Goal: Find specific page/section: Find specific page/section

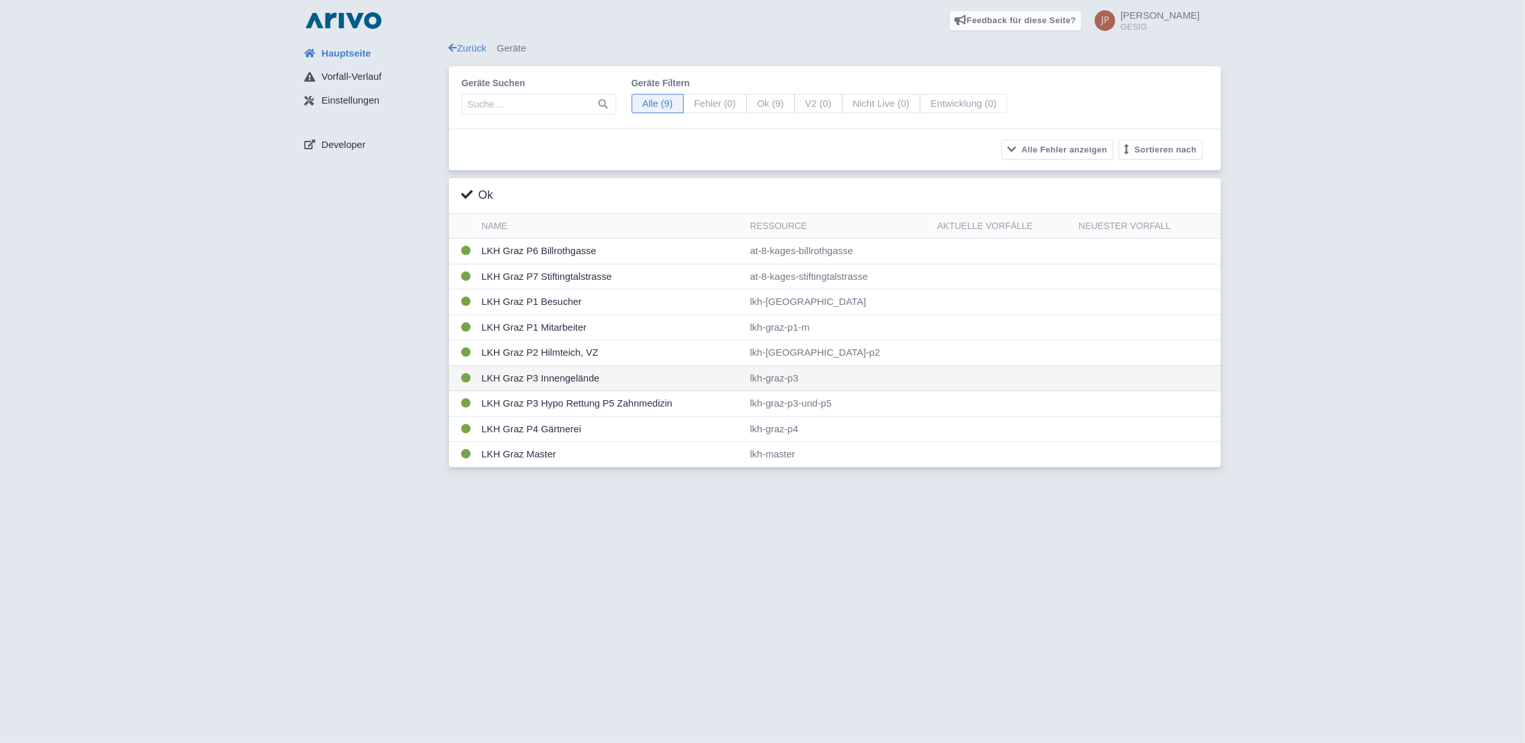
click at [529, 378] on td "LKH Graz P3 Innengelände" at bounding box center [610, 378] width 269 height 26
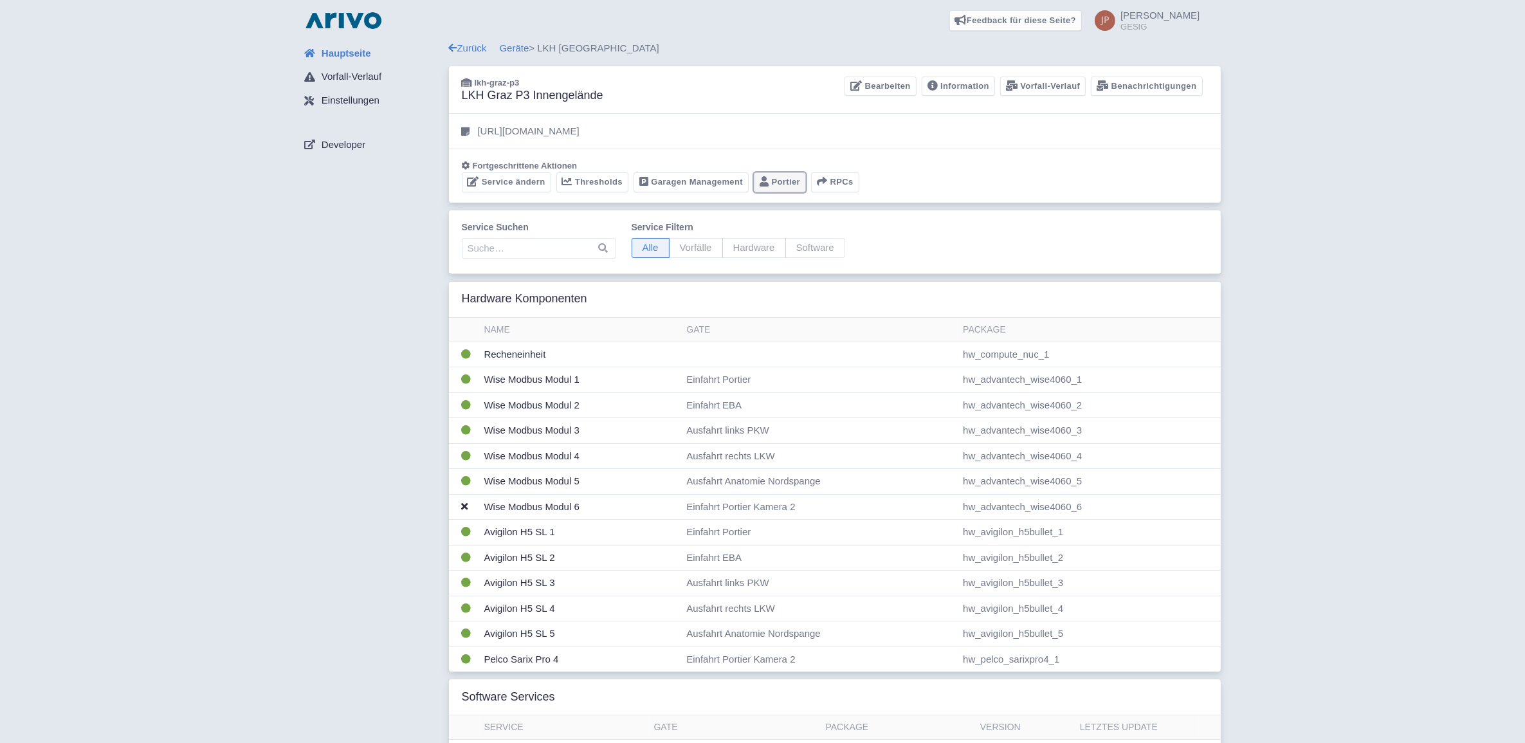
click at [780, 182] on link "Portier" at bounding box center [780, 182] width 52 height 20
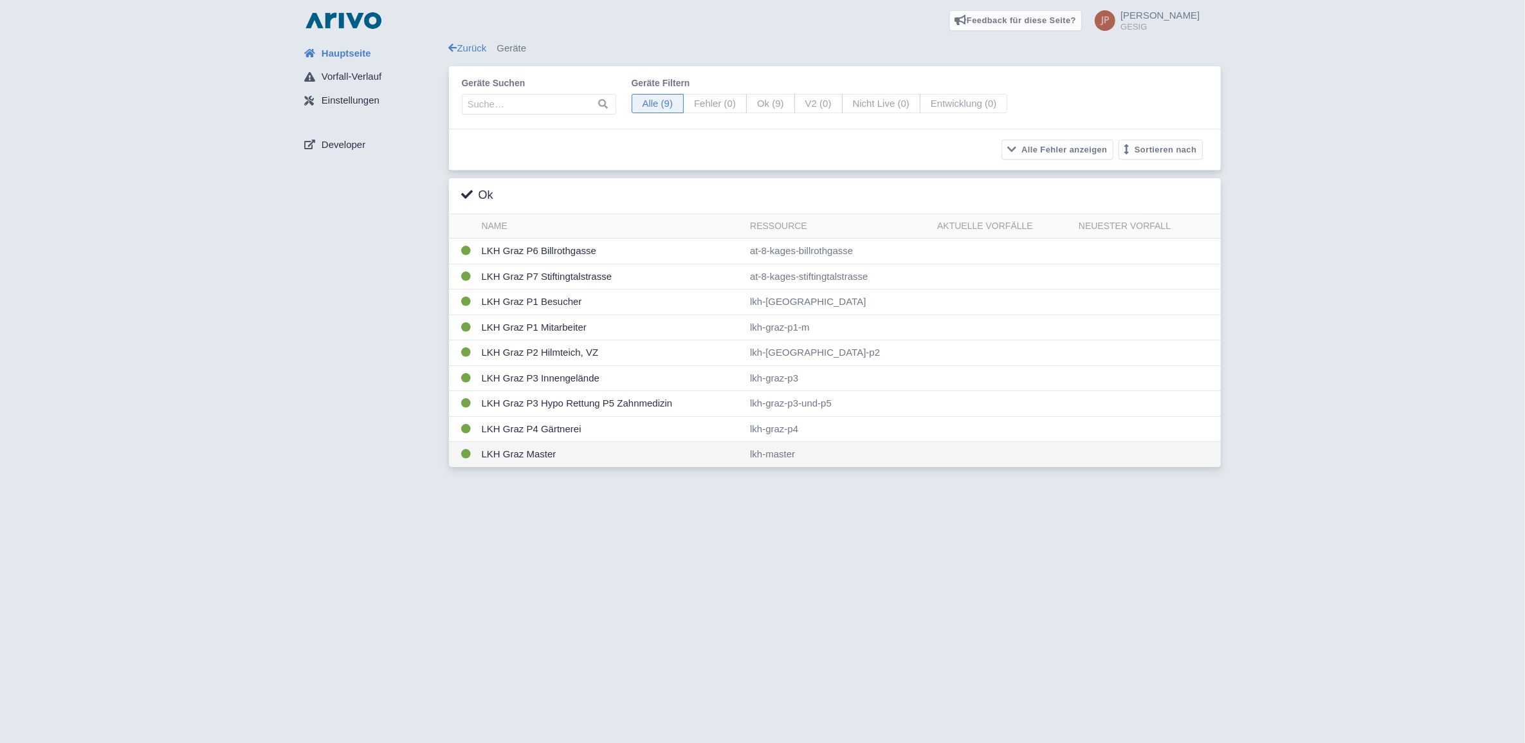
click at [510, 455] on td "LKH Graz Master" at bounding box center [610, 454] width 269 height 25
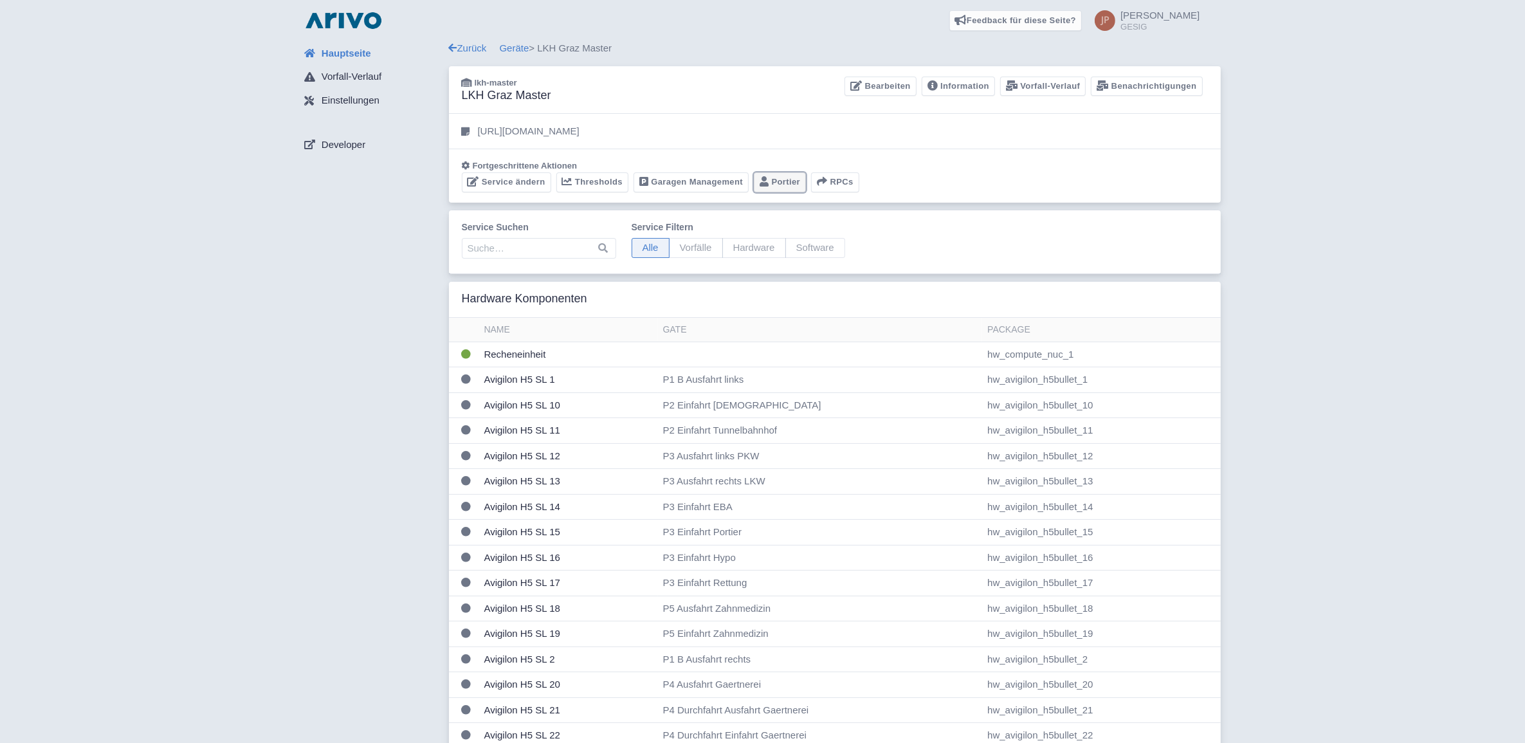
click at [775, 180] on link "Portier" at bounding box center [780, 182] width 52 height 20
